Goal: Transaction & Acquisition: Obtain resource

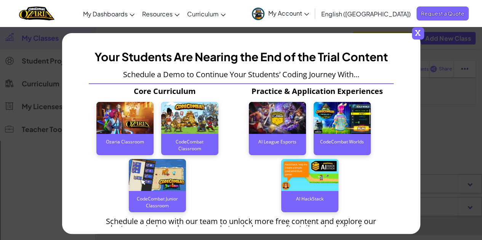
scroll to position [305, 0]
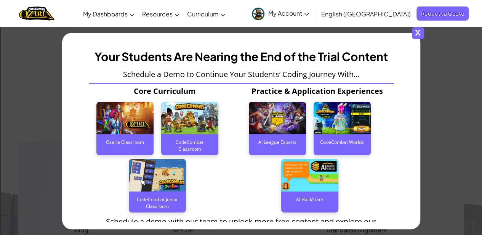
click at [419, 34] on span "x" at bounding box center [418, 33] width 12 height 12
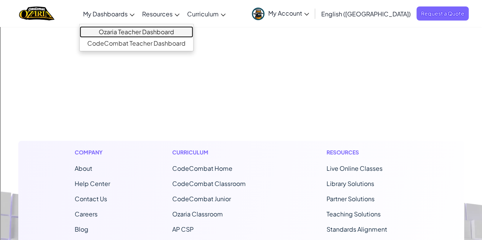
click at [145, 32] on link "Ozaria Teacher Dashboard" at bounding box center [136, 31] width 113 height 11
click at [146, 30] on link "Ozaria Teacher Dashboard" at bounding box center [136, 31] width 113 height 11
click at [145, 32] on link "Ozaria Teacher Dashboard" at bounding box center [136, 31] width 113 height 11
click at [154, 29] on link "Ozaria Teacher Dashboard" at bounding box center [136, 31] width 113 height 11
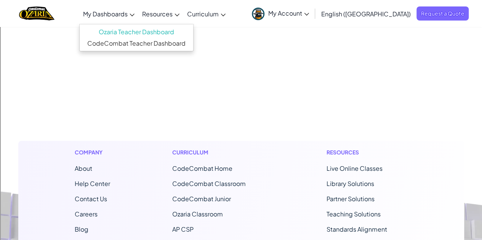
click at [128, 16] on span "My Dashboards" at bounding box center [105, 14] width 45 height 8
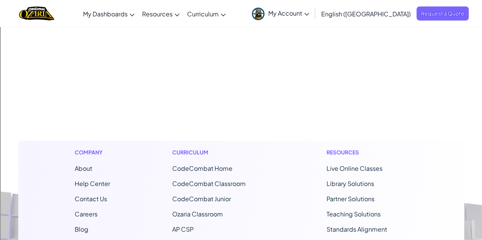
click at [309, 15] on span "My Account" at bounding box center [288, 13] width 41 height 8
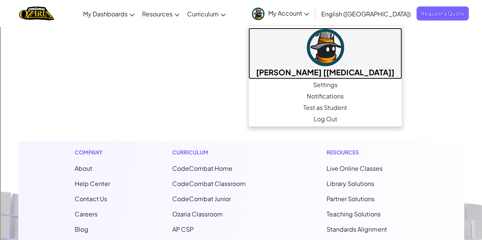
click at [330, 70] on h5 "[PERSON_NAME] [[MEDICAL_DATA]]" at bounding box center [325, 72] width 138 height 12
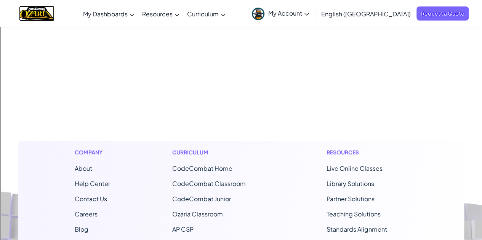
click at [42, 13] on img "Home" at bounding box center [36, 14] width 35 height 16
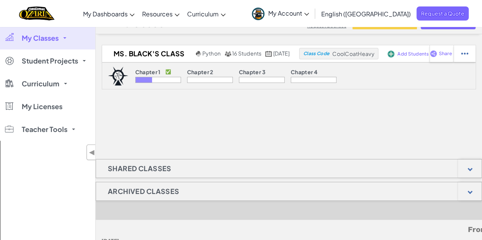
scroll to position [16, 0]
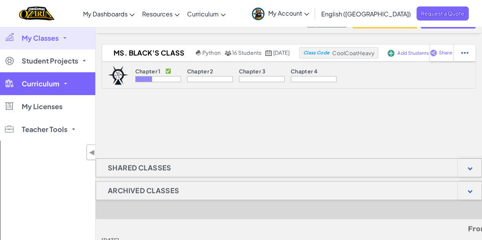
click at [71, 80] on link "Curriculum" at bounding box center [47, 83] width 95 height 23
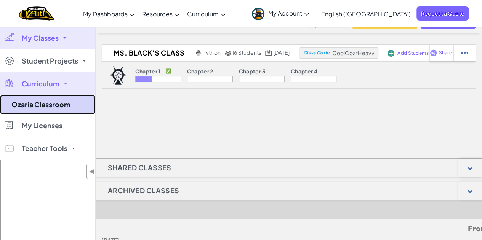
click at [60, 103] on link "Ozaria Classroom" at bounding box center [47, 104] width 95 height 19
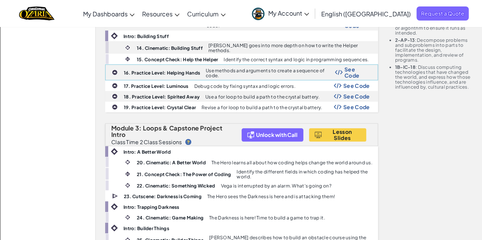
scroll to position [378, 0]
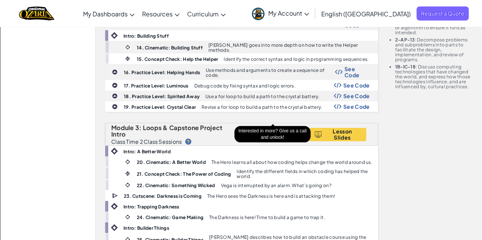
click at [263, 128] on div "Unlock with Call" at bounding box center [271, 134] width 61 height 13
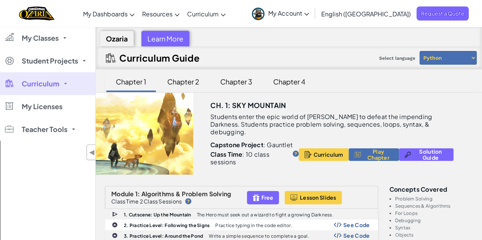
scroll to position [1, 0]
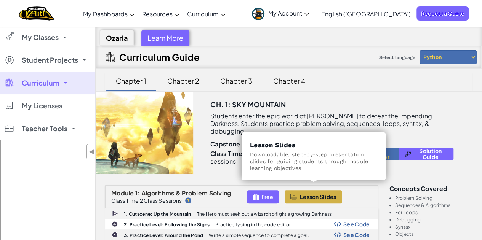
click at [311, 194] on span "Lesson Slides" at bounding box center [318, 197] width 37 height 6
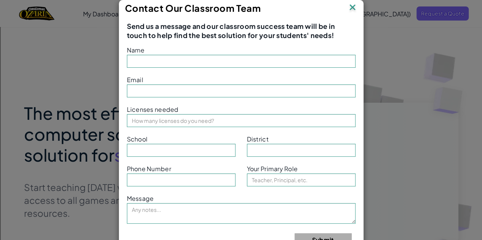
type input "[PERSON_NAME] [[MEDICAL_DATA]]"
type input "bblack@humbleisd.net"
type input "Humble Middle"
type input "Humble Isd"
type input "Teacher"
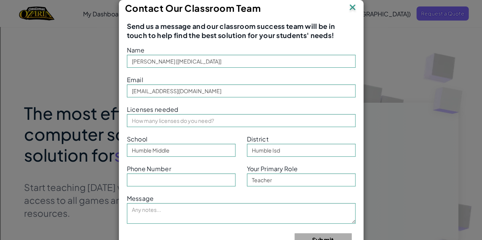
scroll to position [24, 0]
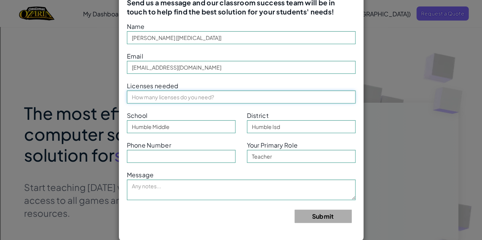
click at [232, 99] on input "text" at bounding box center [241, 97] width 228 height 13
type input "14"
click at [188, 158] on input "text" at bounding box center [181, 156] width 109 height 13
click at [90, 93] on div "Contact Our Classroom Team Send us a message and our classroom success team wil…" at bounding box center [241, 120] width 482 height 240
